Goal: Use online tool/utility: Utilize a website feature to perform a specific function

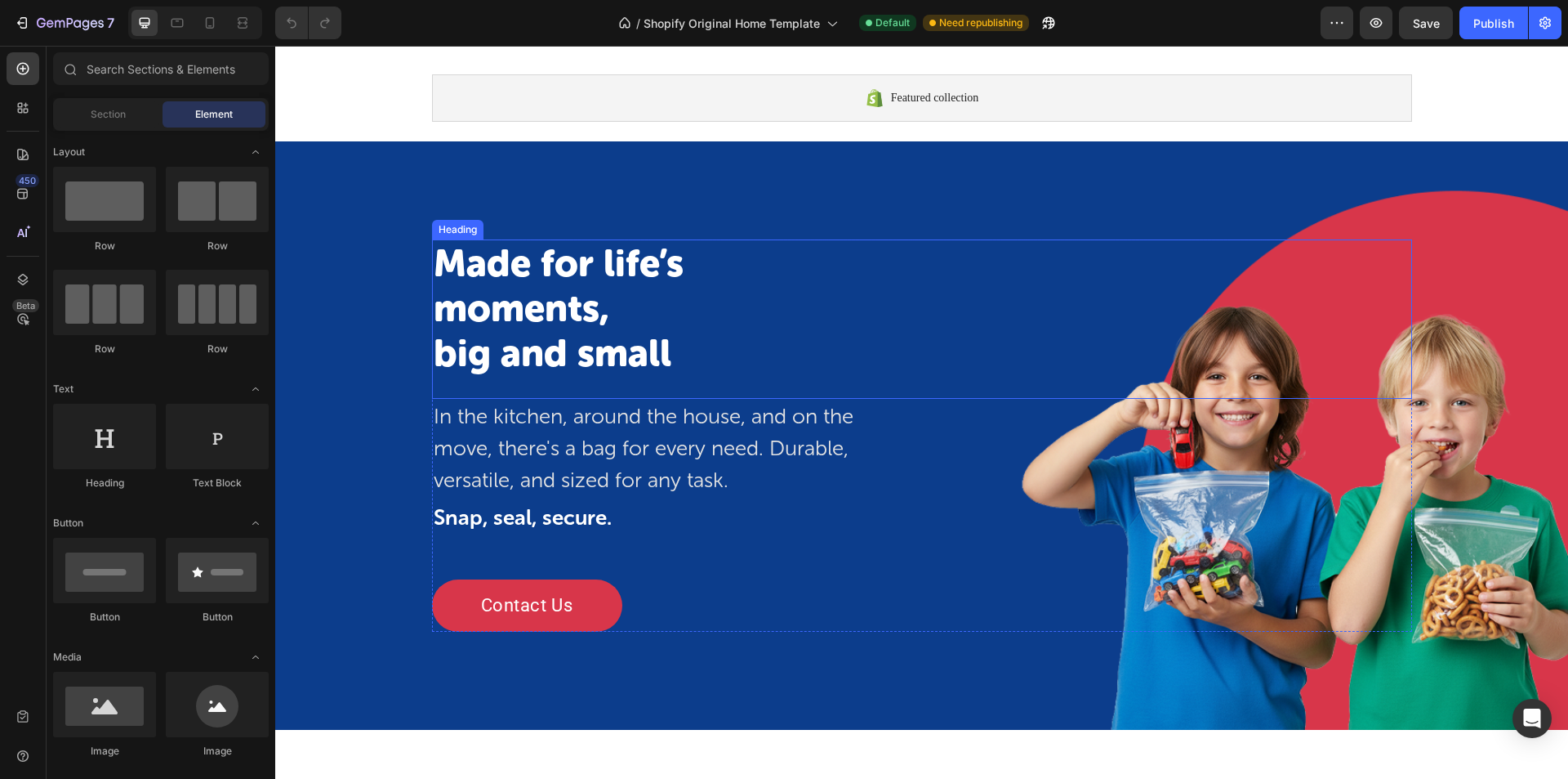
scroll to position [82, 0]
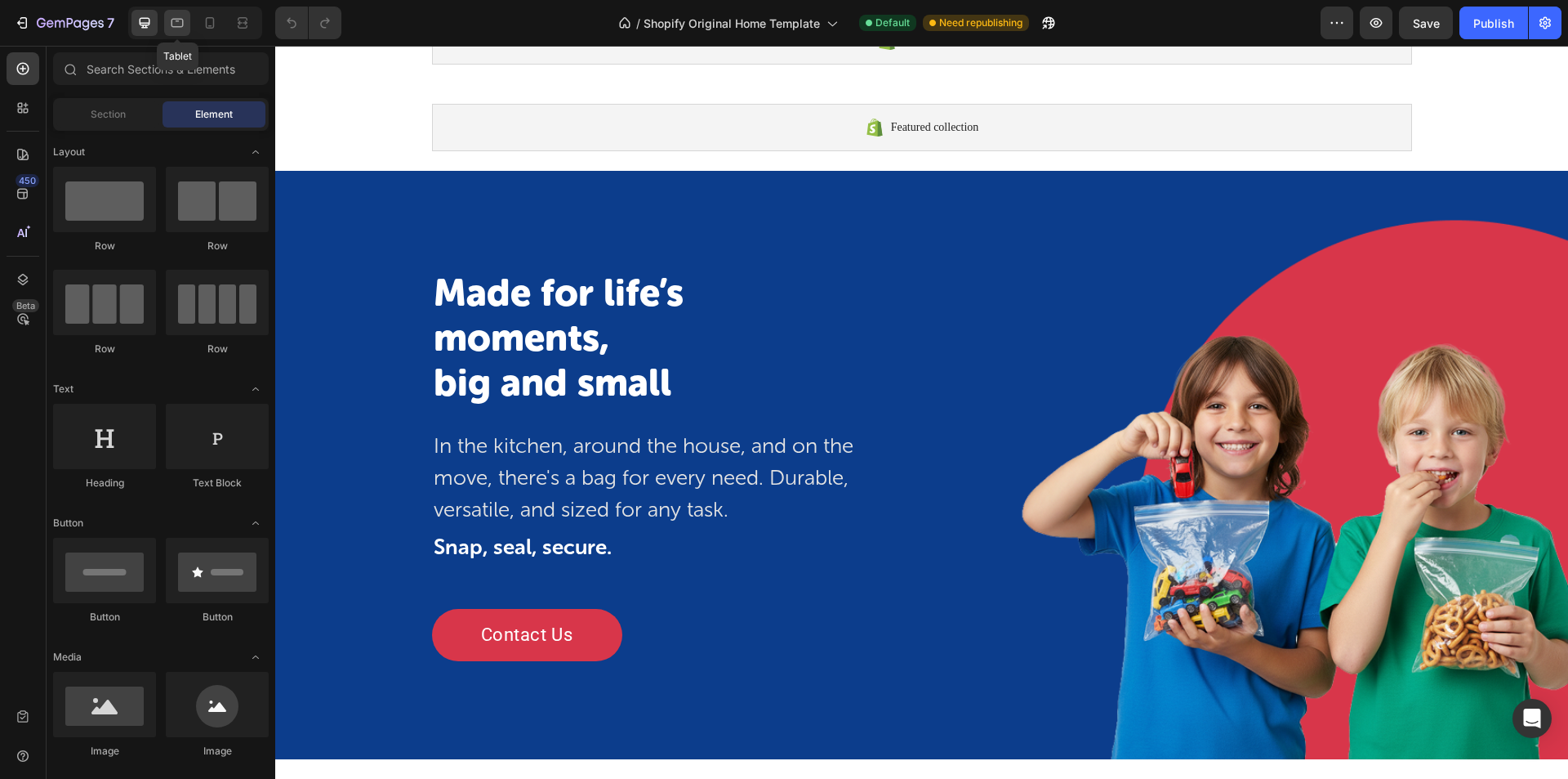
click at [168, 25] on div at bounding box center [177, 23] width 26 height 26
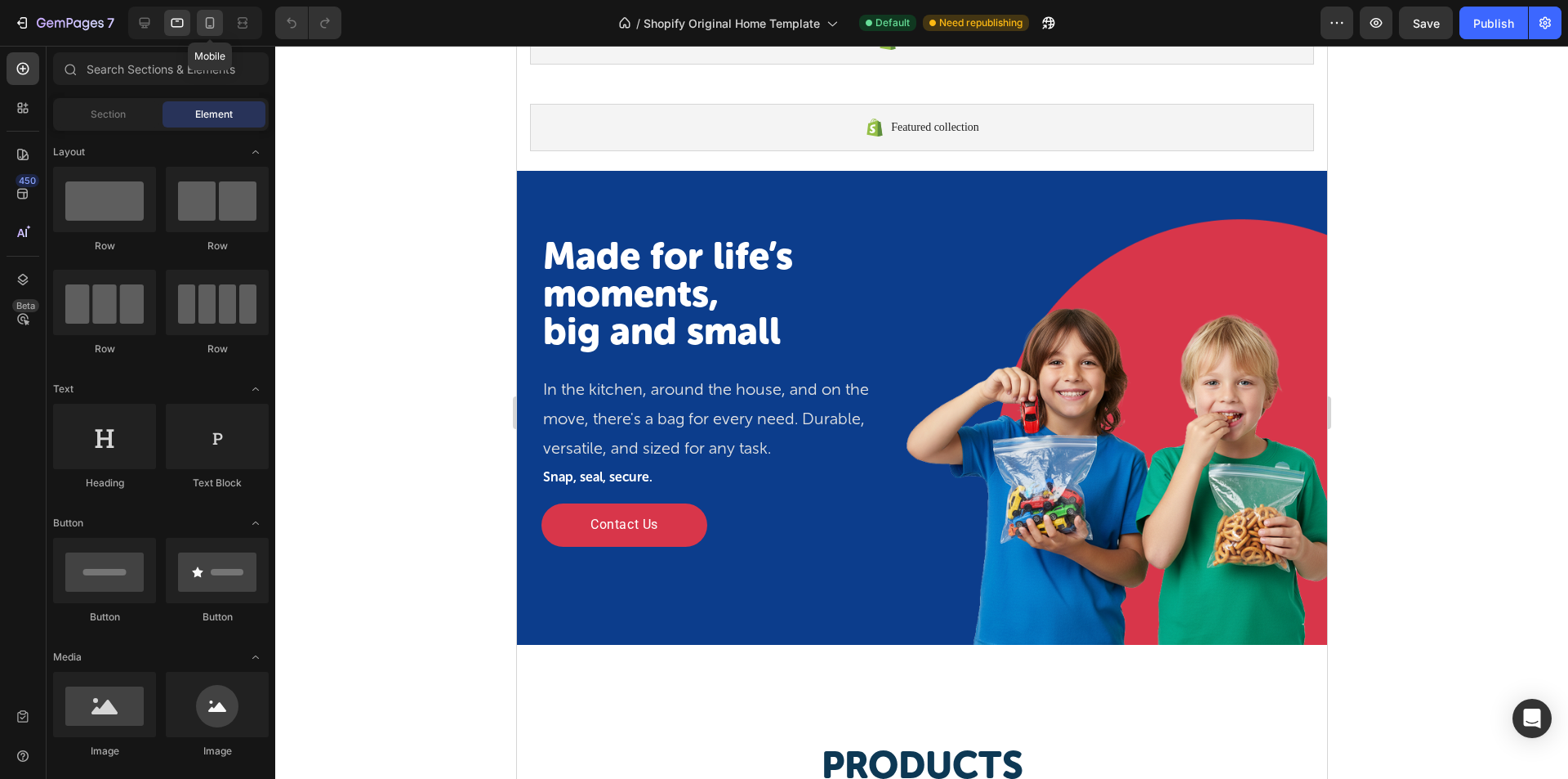
click at [213, 24] on icon at bounding box center [210, 23] width 9 height 12
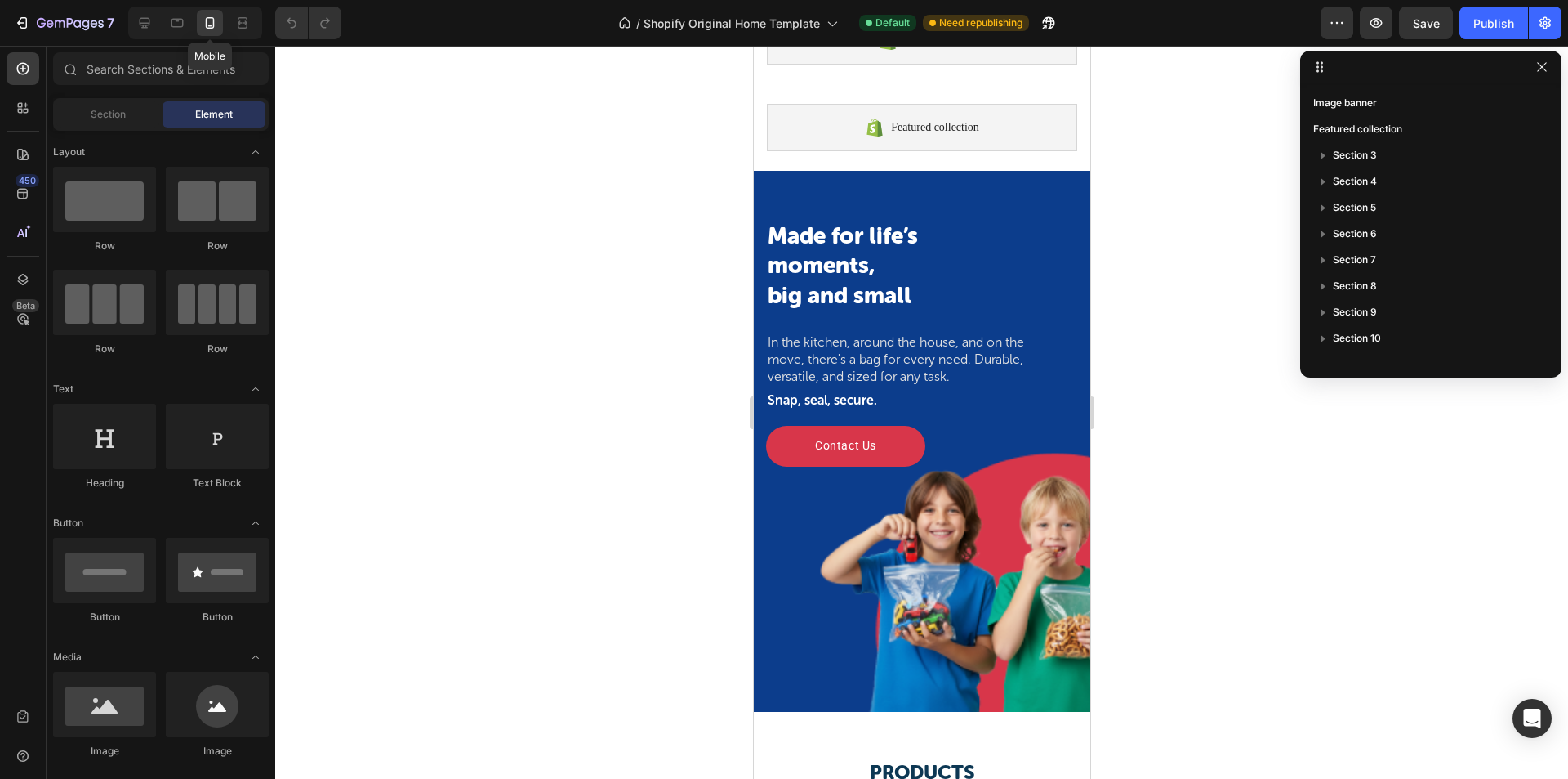
click at [197, 20] on div at bounding box center [209, 23] width 26 height 26
click at [186, 20] on icon at bounding box center [176, 22] width 16 height 16
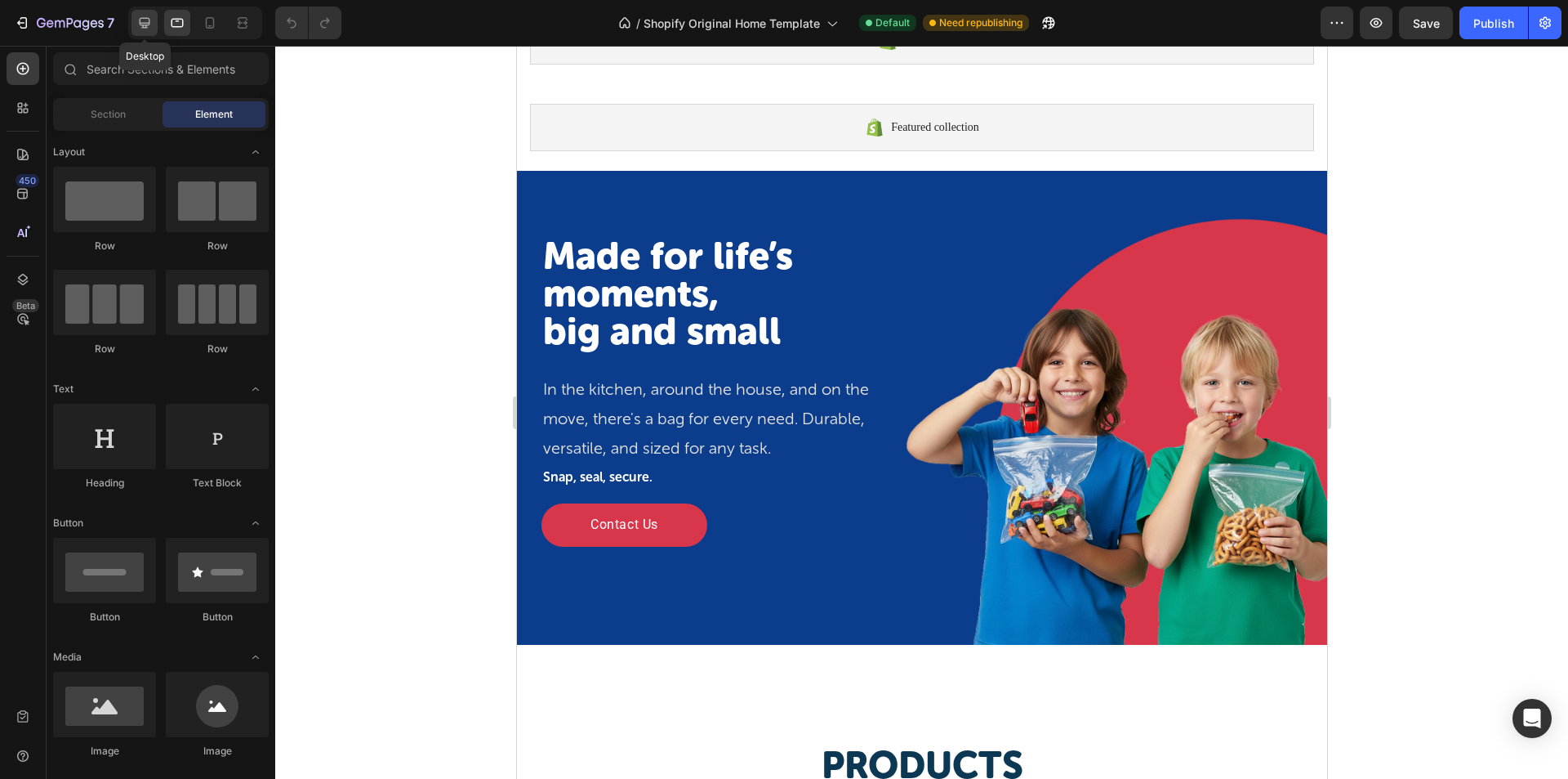
click at [154, 21] on div at bounding box center [144, 23] width 26 height 26
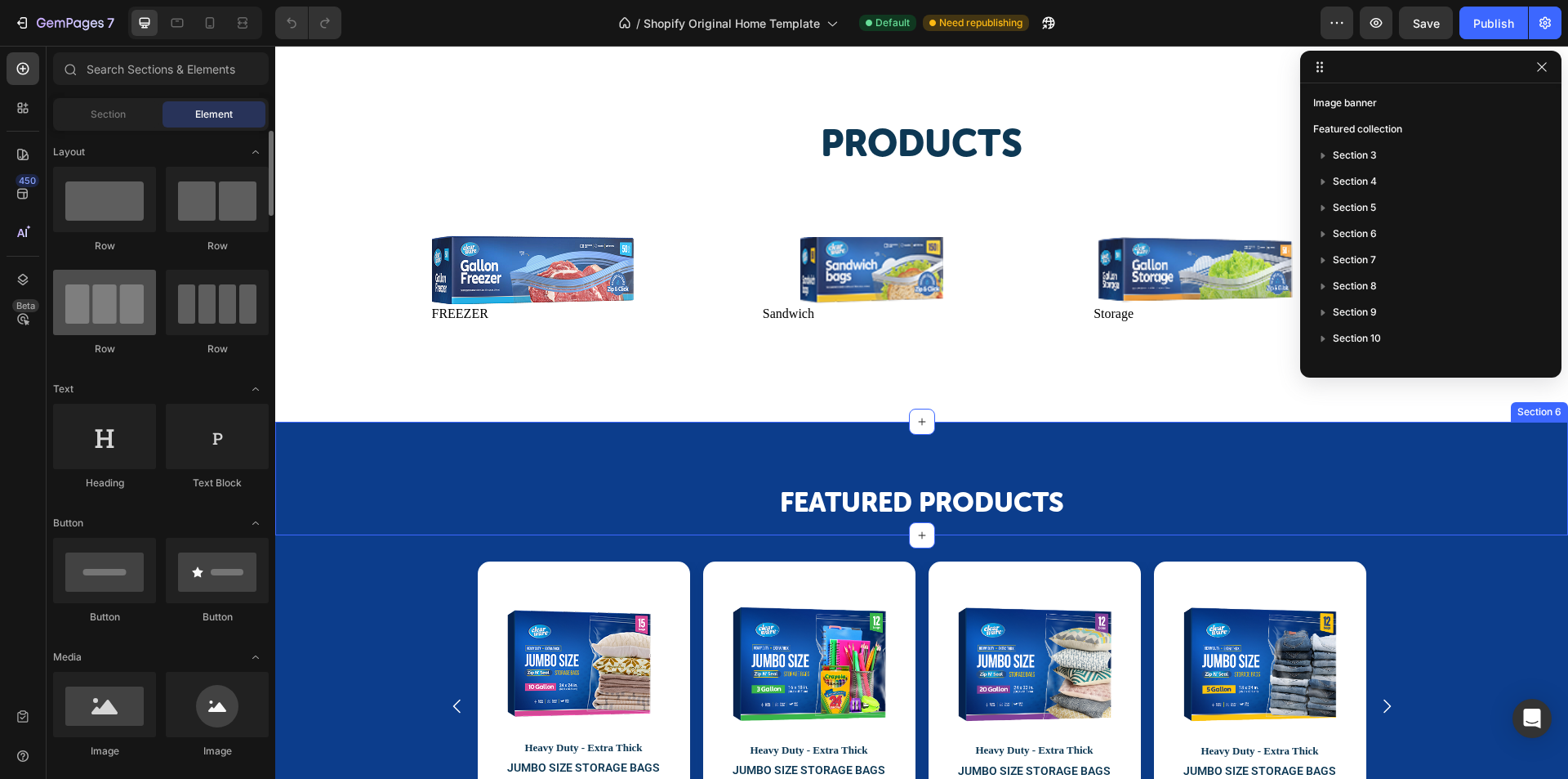
scroll to position [817, 0]
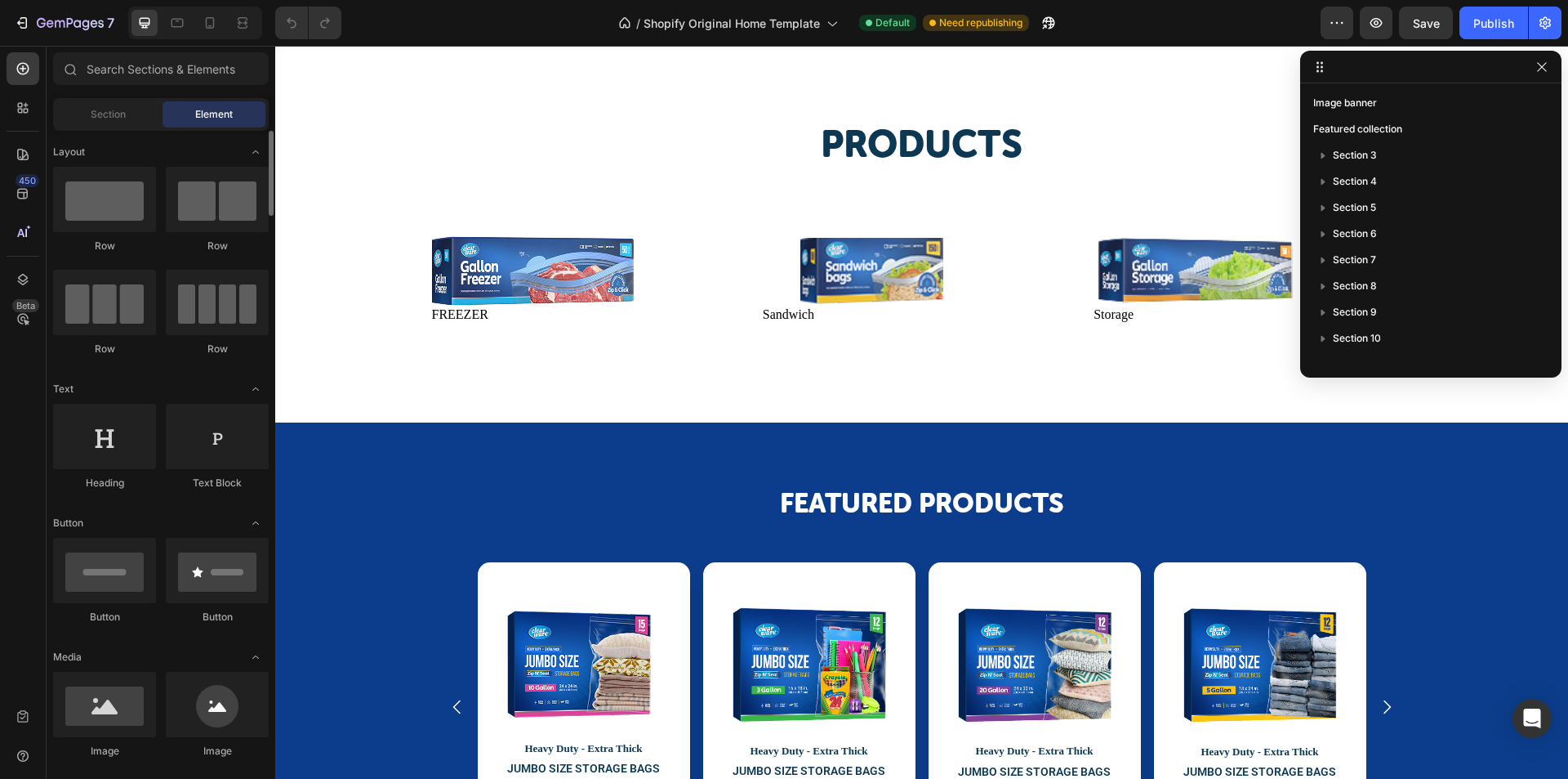
click at [111, 118] on span "Section" at bounding box center [108, 114] width 35 height 14
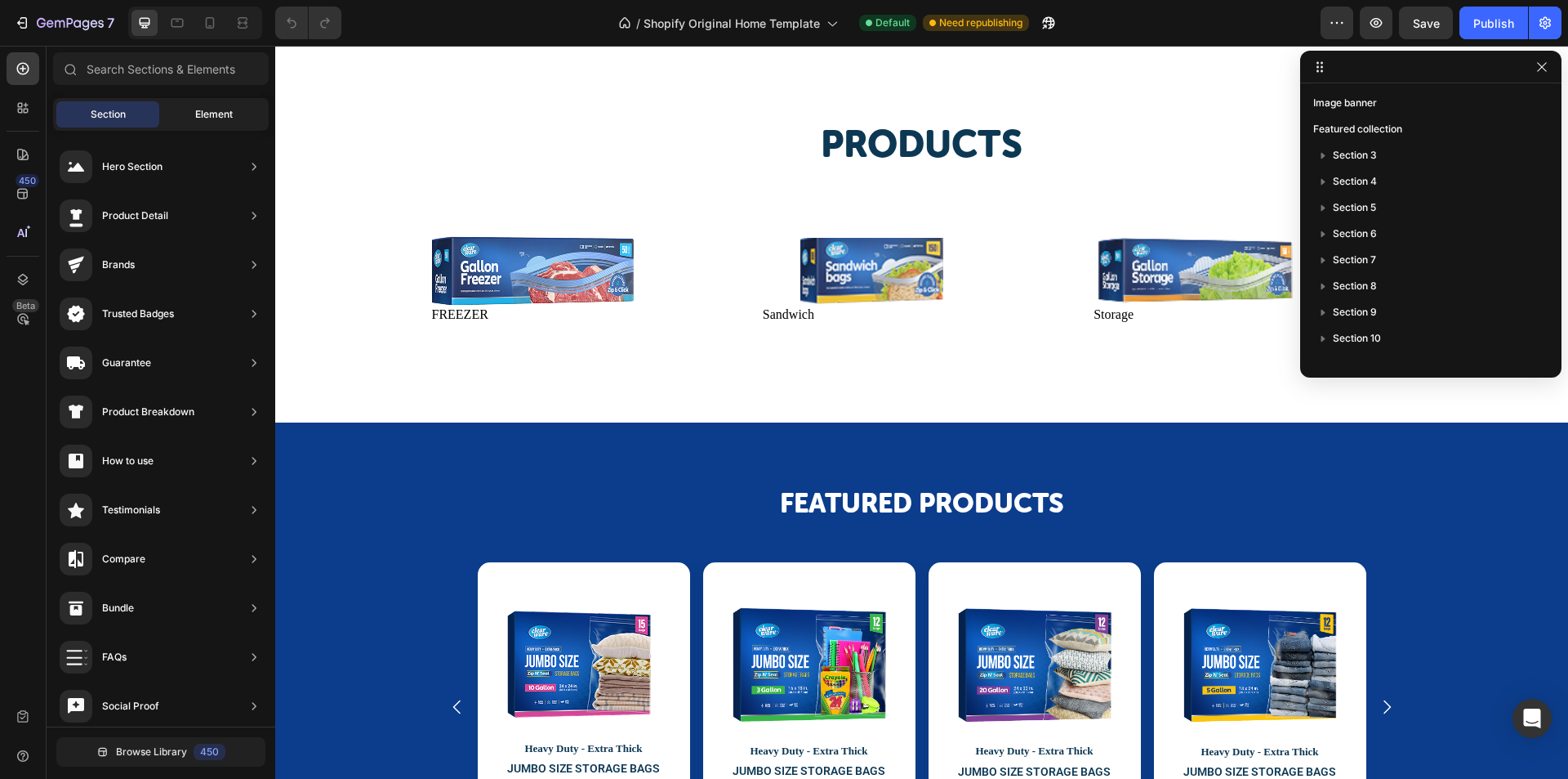
click at [214, 109] on span "Element" at bounding box center [213, 114] width 38 height 14
